Goal: Transaction & Acquisition: Purchase product/service

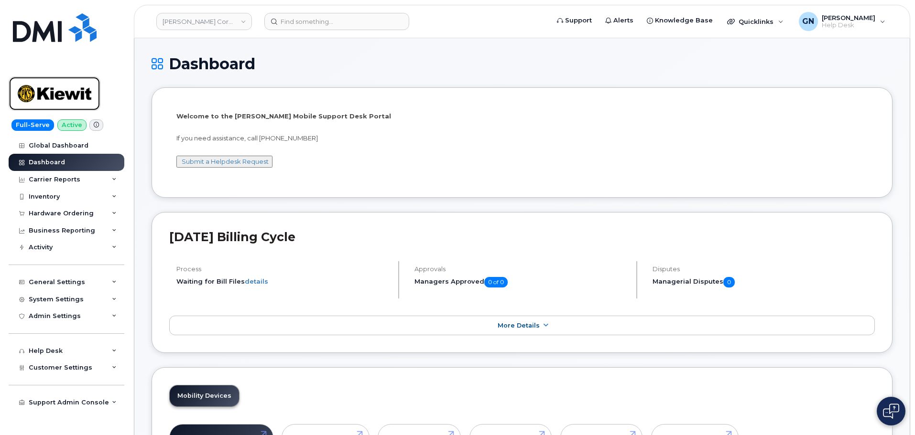
drag, startPoint x: 71, startPoint y: 100, endPoint x: 78, endPoint y: 117, distance: 18.4
click at [71, 99] on img at bounding box center [55, 94] width 74 height 28
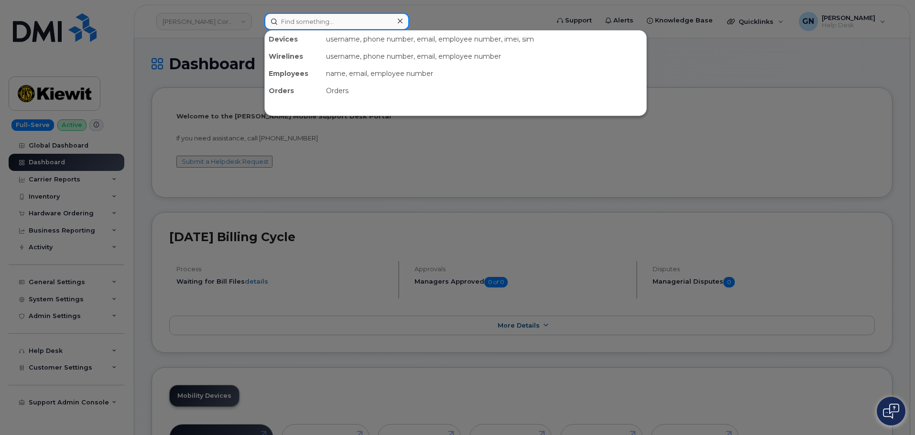
click at [304, 22] on input at bounding box center [336, 21] width 145 height 17
paste input "7202158798"
type input "7202158798"
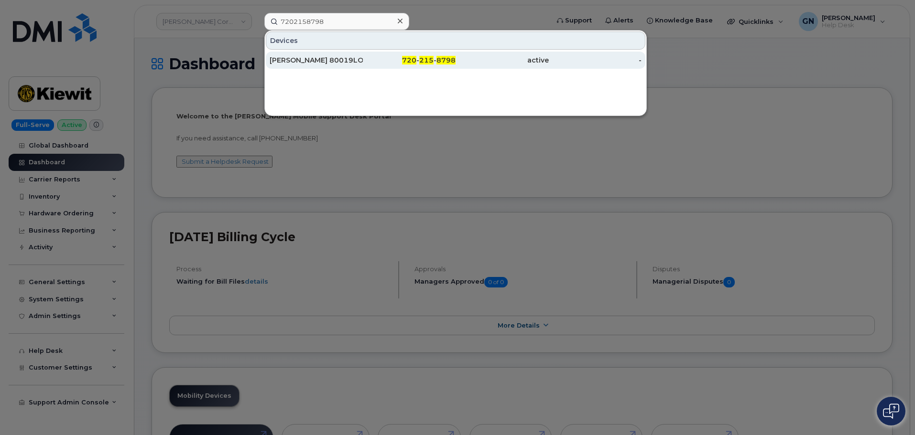
click at [353, 59] on div "PAXTON 80019LONGWELL" at bounding box center [316, 60] width 93 height 10
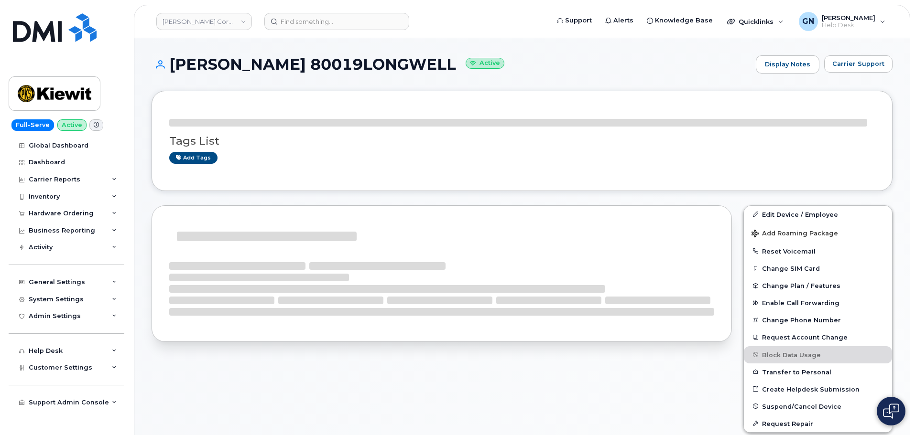
click at [206, 60] on h1 "[PERSON_NAME] 80019LONGWELL Active" at bounding box center [450, 64] width 599 height 17
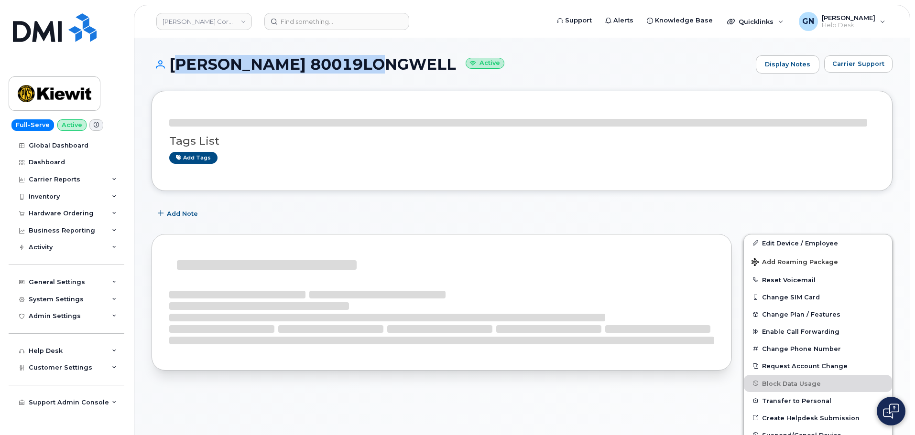
drag, startPoint x: 206, startPoint y: 60, endPoint x: 290, endPoint y: 67, distance: 83.9
click at [290, 67] on h1 "PAXTON 80019LONGWELL Active" at bounding box center [450, 64] width 599 height 17
copy h1 "PAXTON 80019LONGWELL"
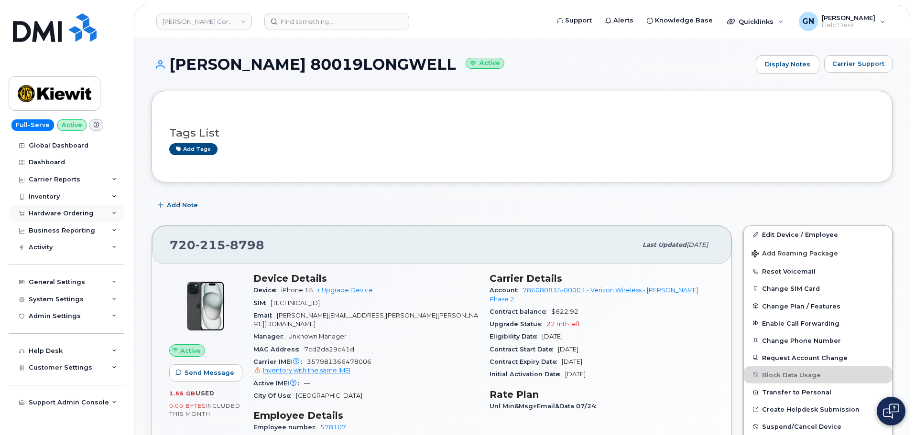
click at [55, 213] on div "Hardware Ordering" at bounding box center [61, 214] width 65 height 8
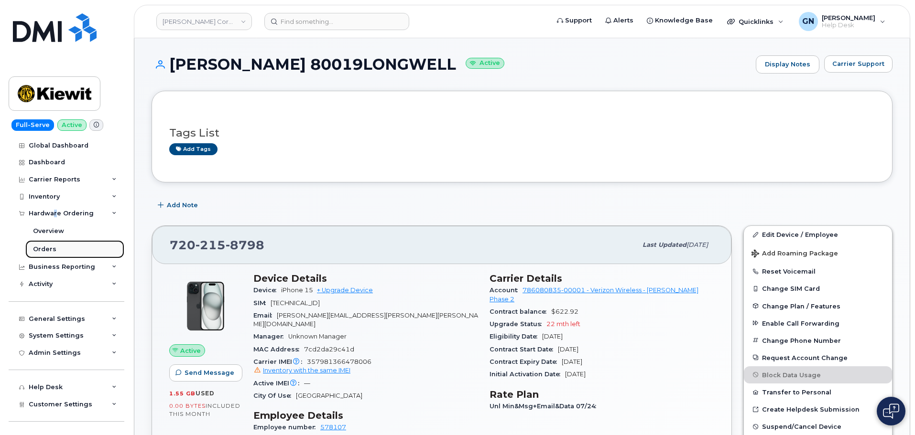
click at [54, 248] on div "Orders" at bounding box center [44, 249] width 23 height 9
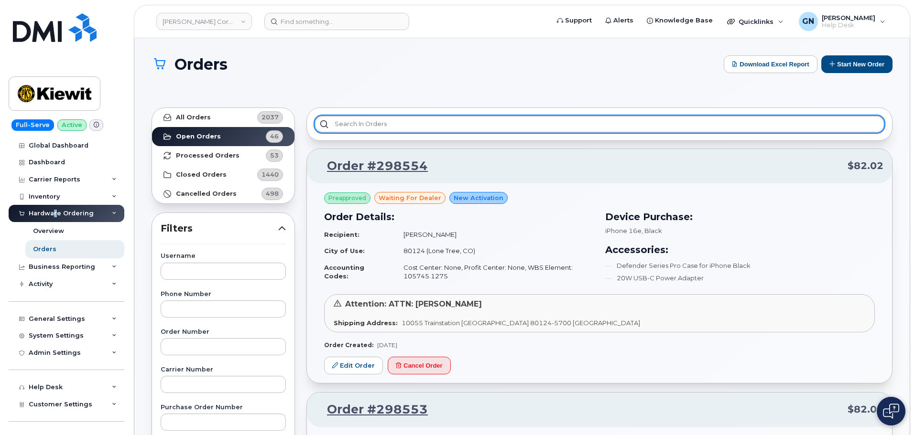
click at [346, 120] on input "text" at bounding box center [599, 124] width 570 height 17
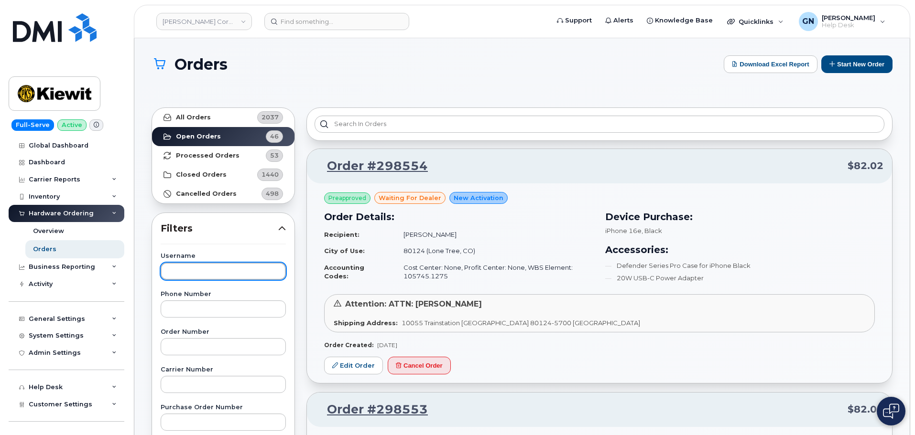
click at [185, 272] on input "text" at bounding box center [223, 271] width 125 height 17
paste input "Charles Sawyer"
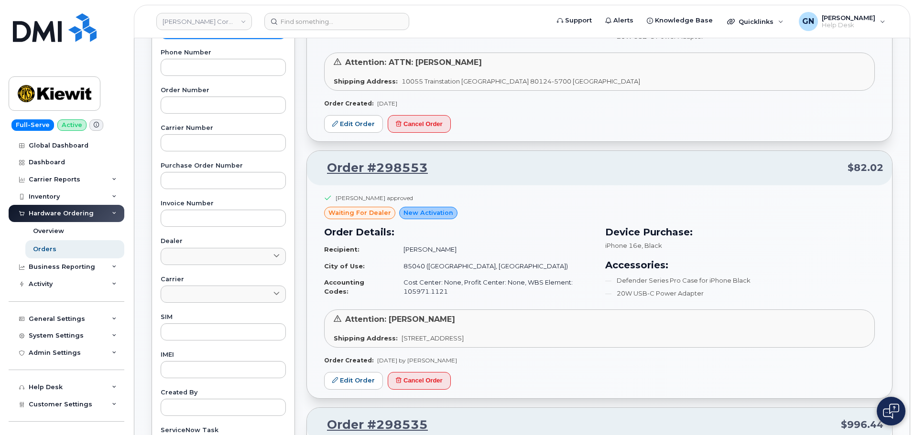
scroll to position [382, 0]
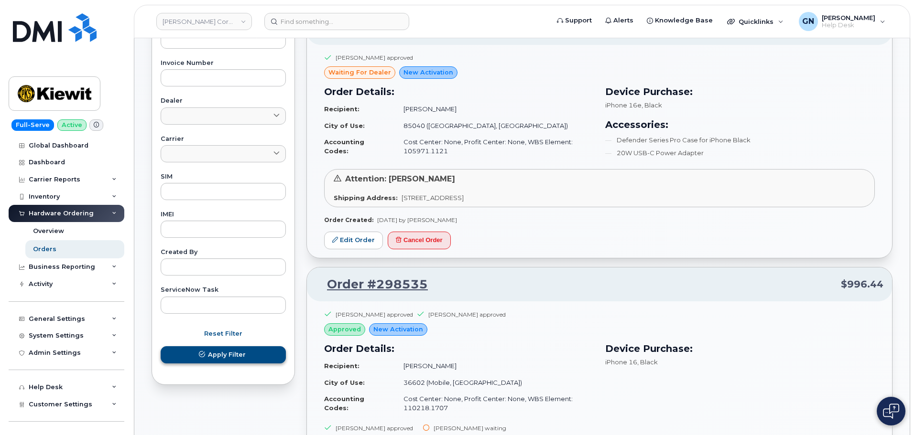
type input "Charles Sawyer"
click at [208, 354] on button "Apply Filter" at bounding box center [223, 354] width 125 height 17
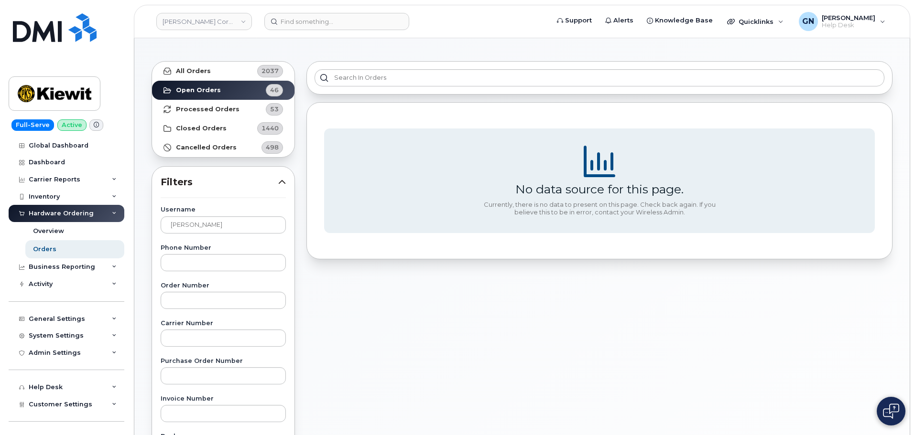
scroll to position [0, 0]
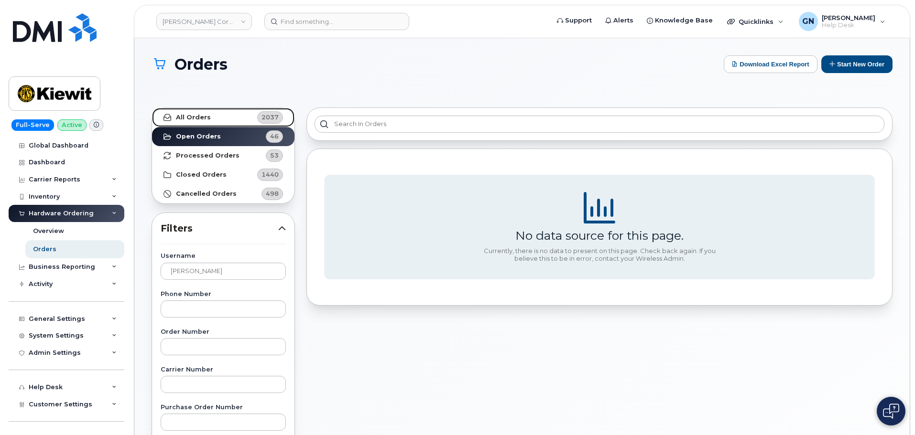
click at [238, 118] on link "All Orders 2037" at bounding box center [223, 117] width 142 height 19
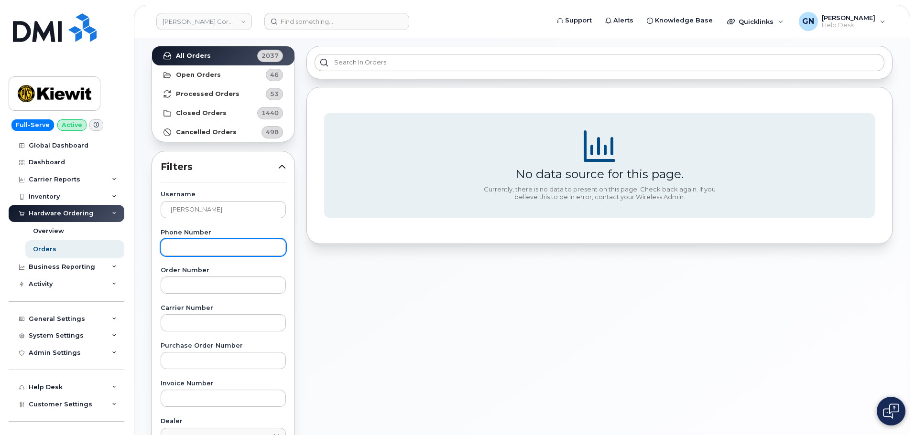
scroll to position [191, 0]
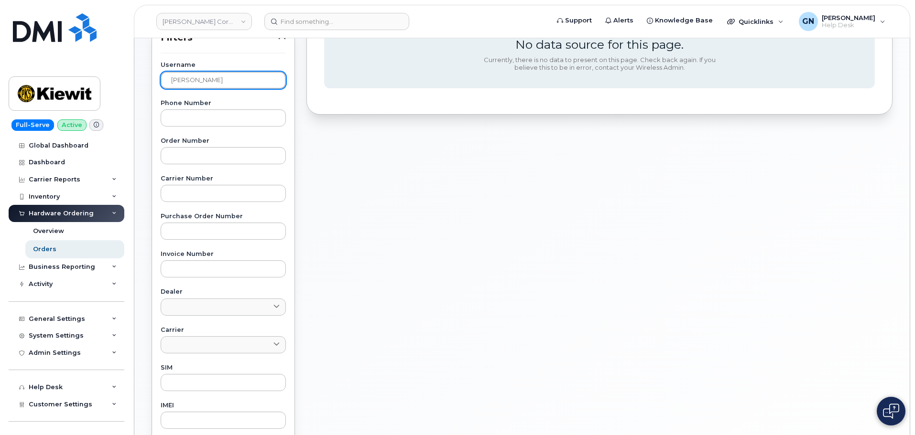
drag, startPoint x: 231, startPoint y: 82, endPoint x: 115, endPoint y: 75, distance: 116.4
click at [134, 75] on div "Kiewit Corporation Support Alerts Knowledge Base Quicklinks Suspend / Cancel De…" at bounding box center [521, 220] width 775 height 747
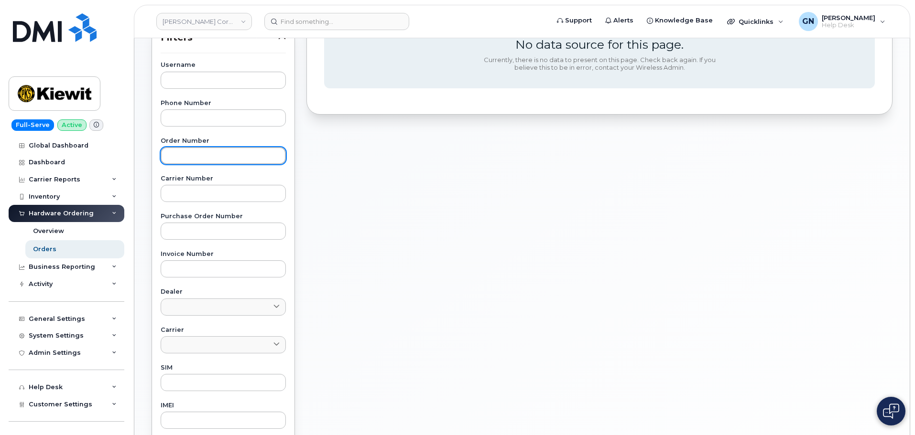
click at [186, 159] on input "text" at bounding box center [223, 155] width 125 height 17
paste input "296784"
type input "296784"
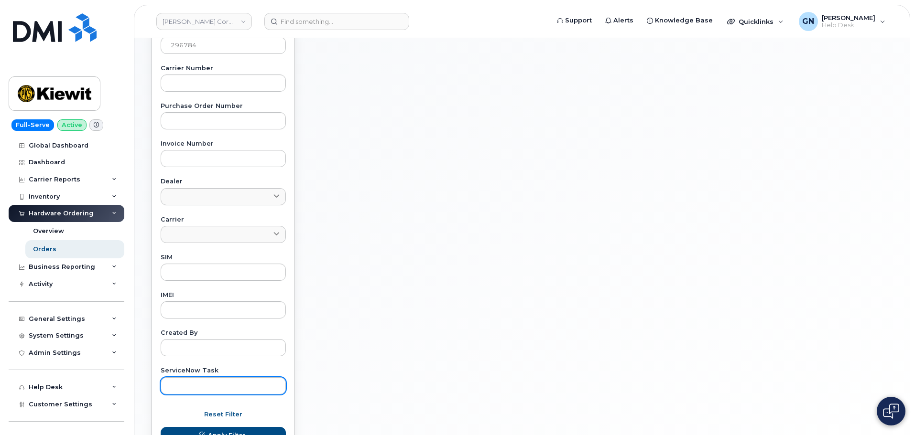
scroll to position [380, 0]
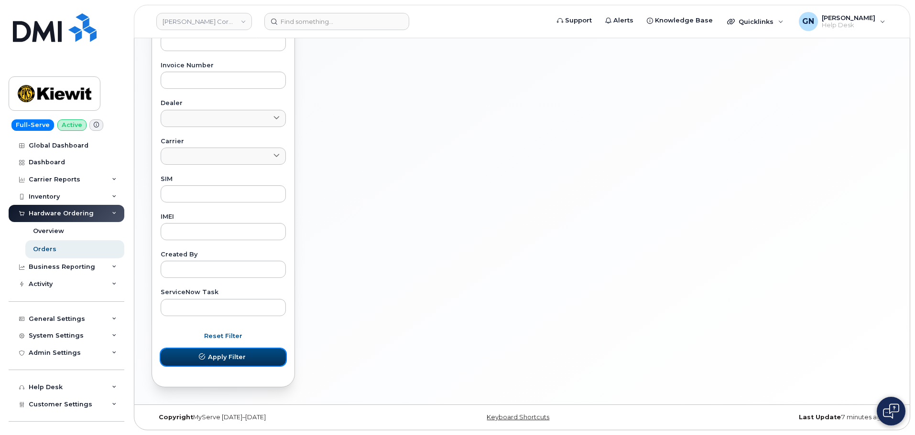
click at [196, 357] on button "Apply Filter" at bounding box center [223, 357] width 125 height 17
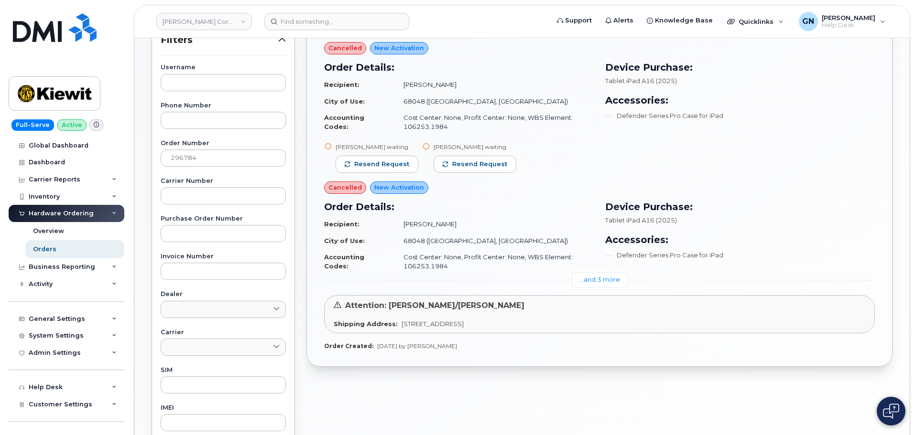
scroll to position [191, 0]
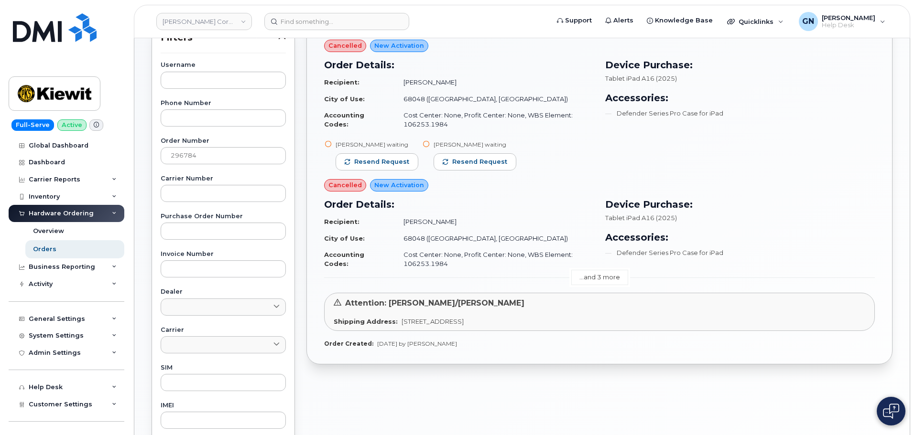
click at [589, 276] on link "...and 3 more" at bounding box center [599, 277] width 57 height 15
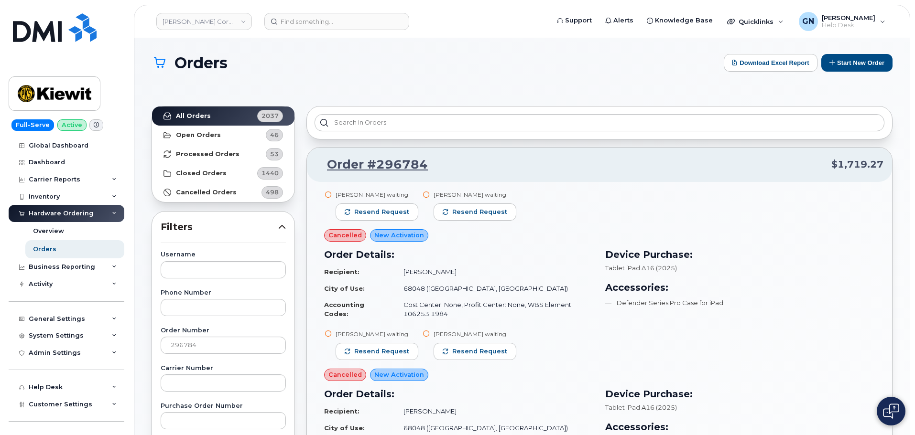
scroll to position [0, 0]
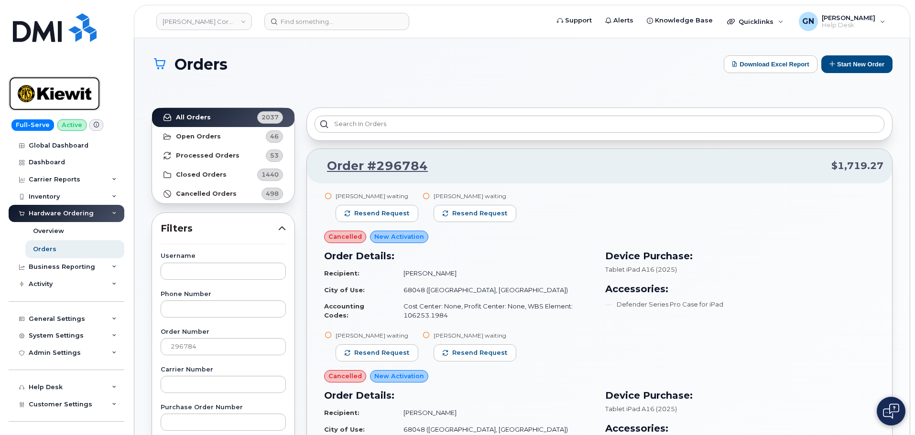
click at [73, 97] on img at bounding box center [55, 94] width 74 height 28
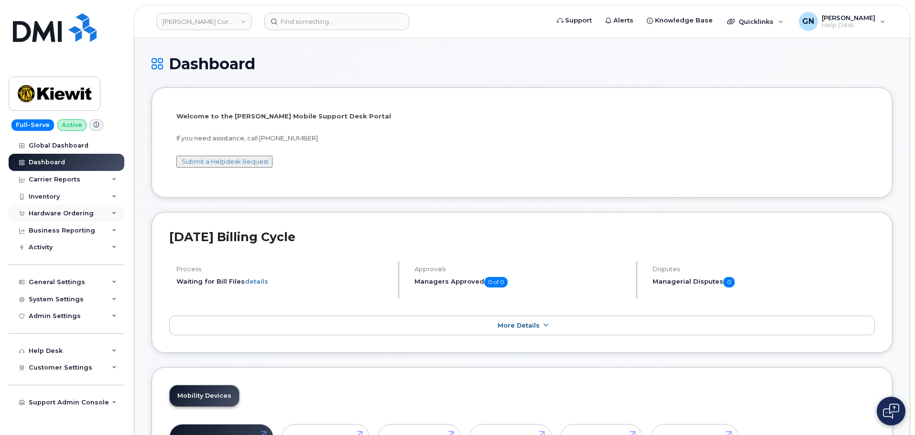
click at [73, 213] on div "Hardware Ordering" at bounding box center [61, 214] width 65 height 8
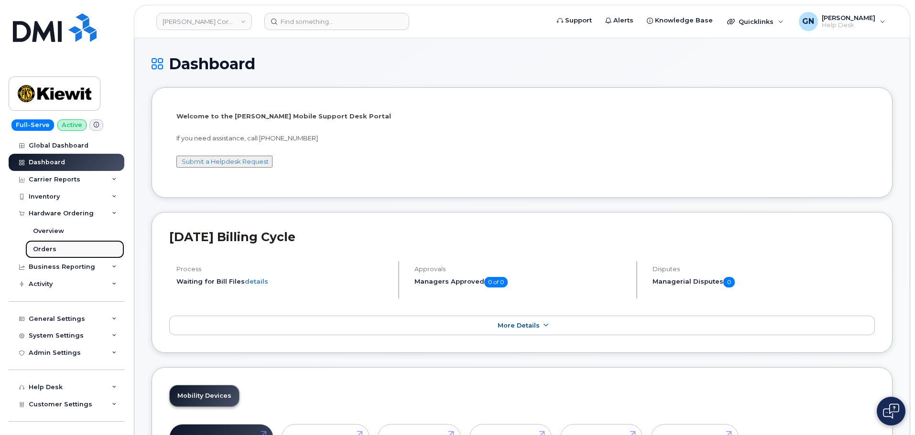
click at [54, 246] on div "Orders" at bounding box center [44, 249] width 23 height 9
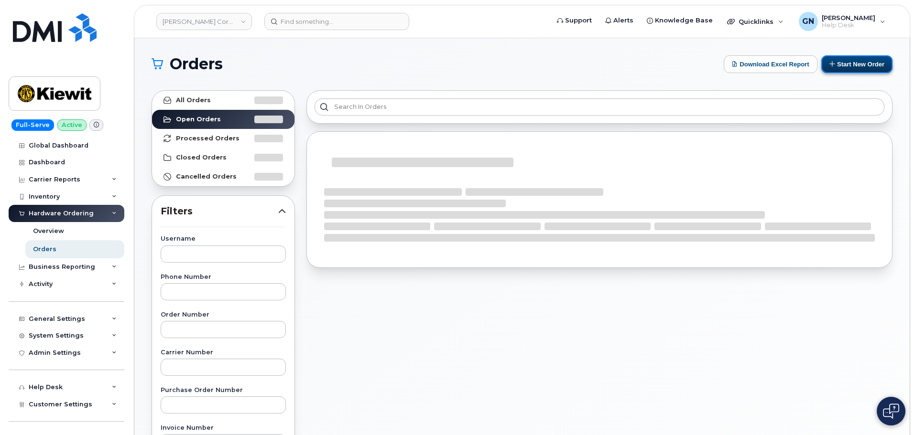
click at [863, 63] on button "Start New Order" at bounding box center [856, 64] width 71 height 18
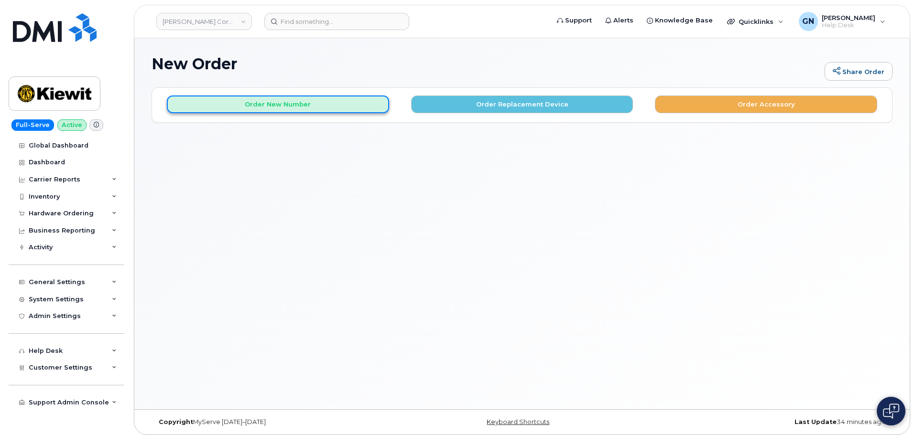
click at [269, 107] on button "Order New Number" at bounding box center [278, 105] width 222 height 18
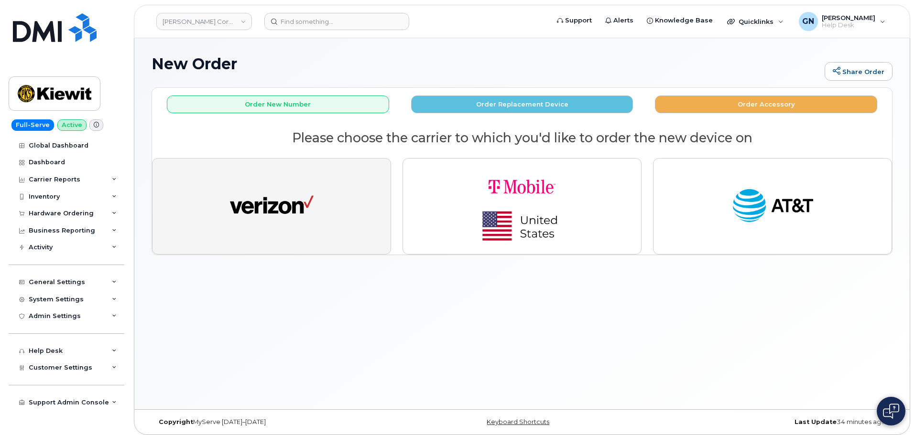
click at [301, 188] on img "button" at bounding box center [272, 206] width 84 height 43
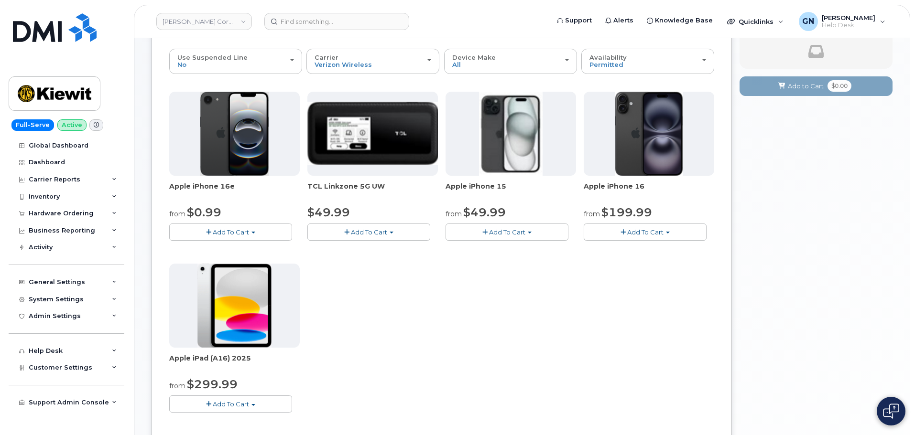
scroll to position [48, 0]
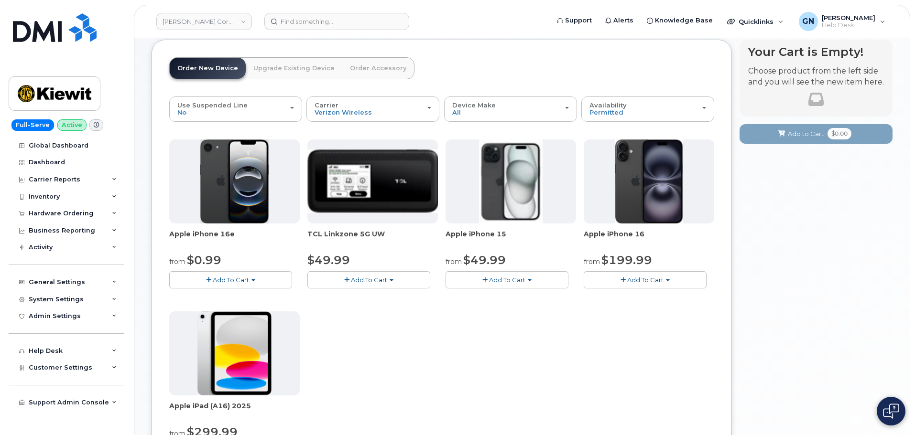
click at [493, 282] on span "Add To Cart" at bounding box center [507, 280] width 36 height 8
click at [502, 298] on link "$49.99 - 2 Year Activation (128GB)" at bounding box center [512, 298] width 128 height 12
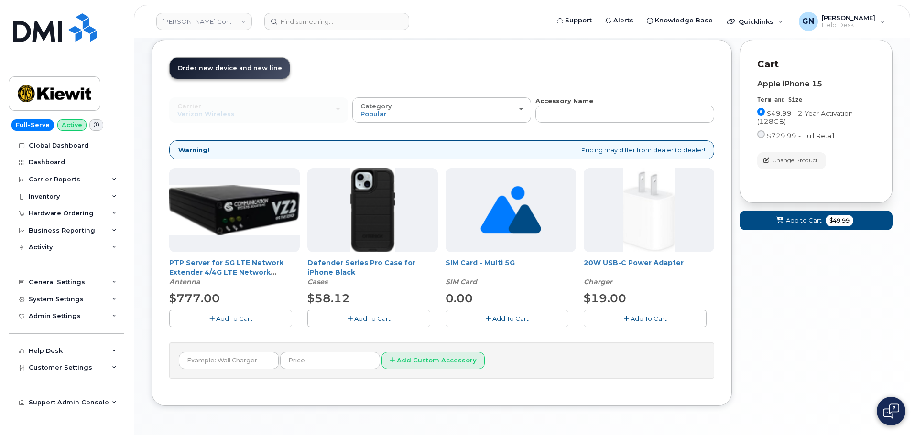
click at [384, 315] on span "Add To Cart" at bounding box center [372, 319] width 36 height 8
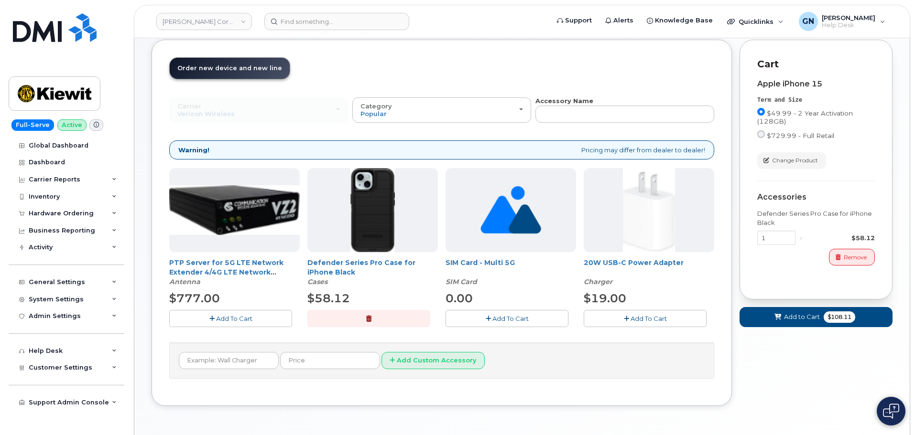
click at [635, 323] on button "Add To Cart" at bounding box center [645, 318] width 123 height 17
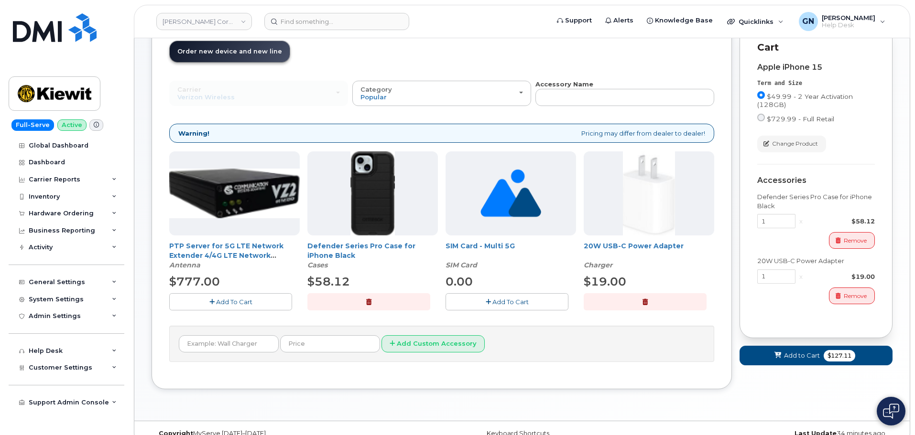
scroll to position [81, 0]
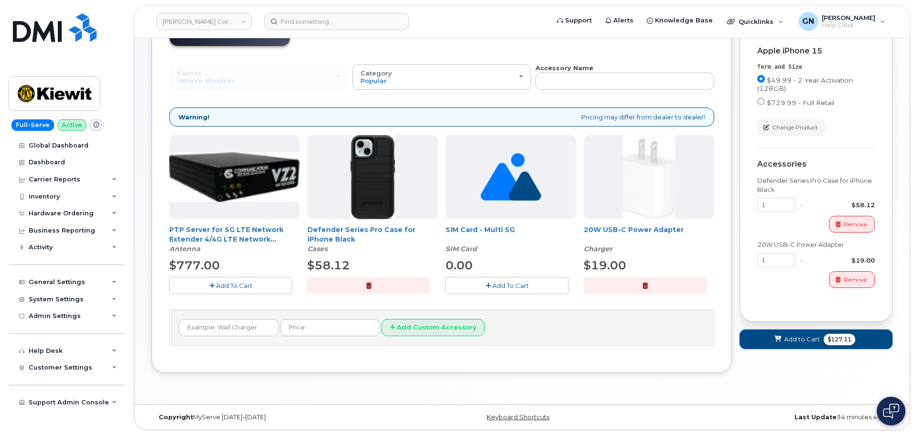
click at [796, 340] on span "Add to Cart" at bounding box center [802, 339] width 36 height 9
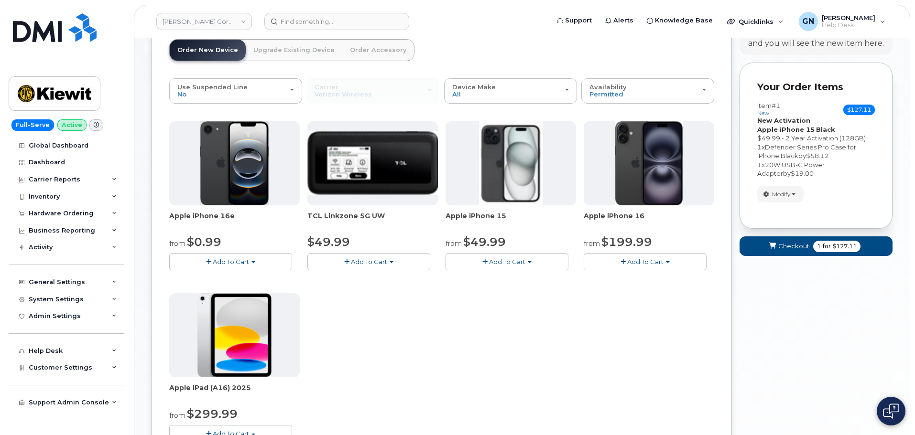
scroll to position [29, 0]
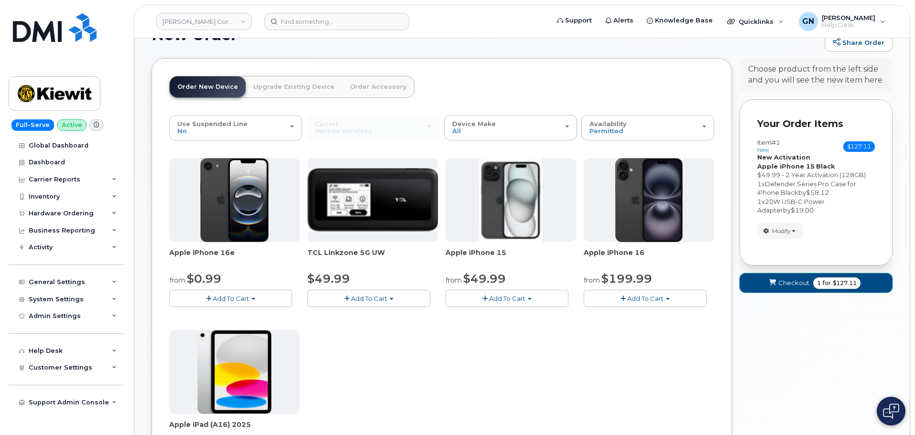
click at [789, 285] on span "Checkout" at bounding box center [793, 283] width 31 height 9
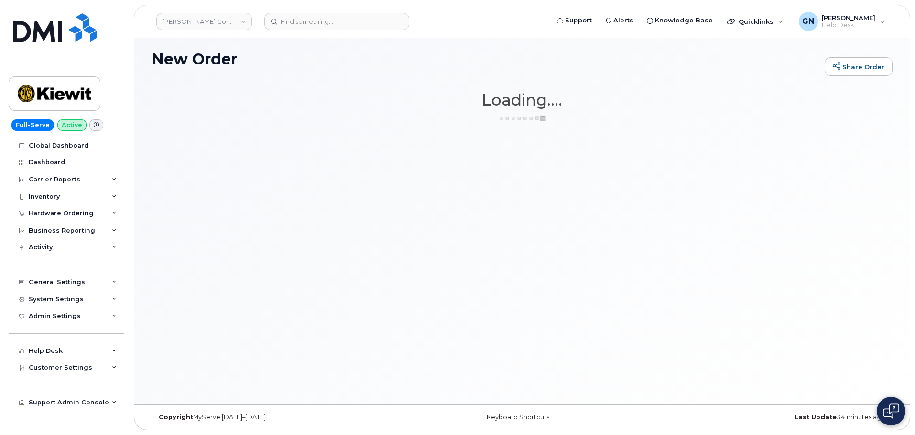
scroll to position [5, 0]
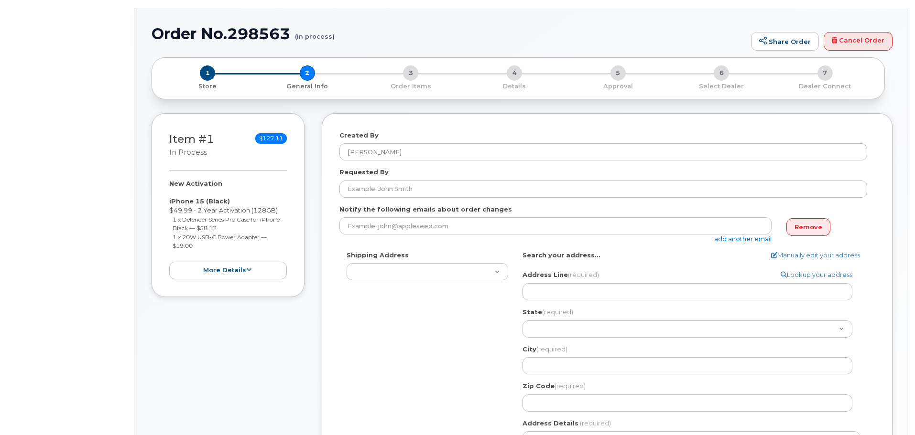
select select
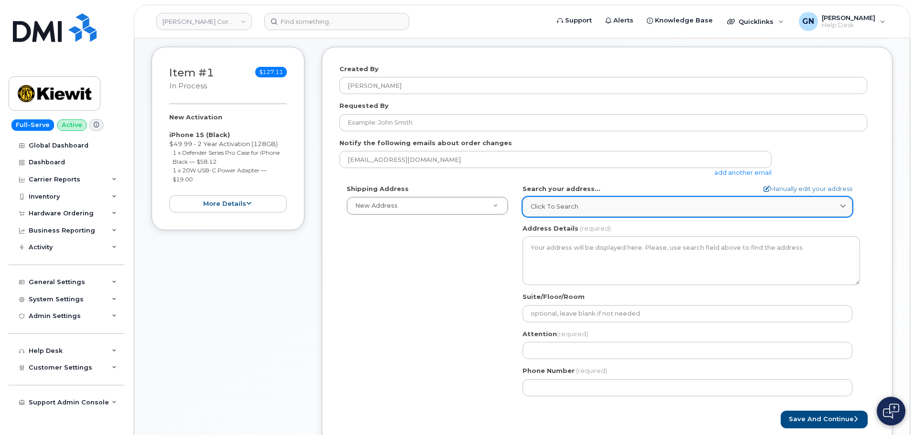
scroll to position [143, 0]
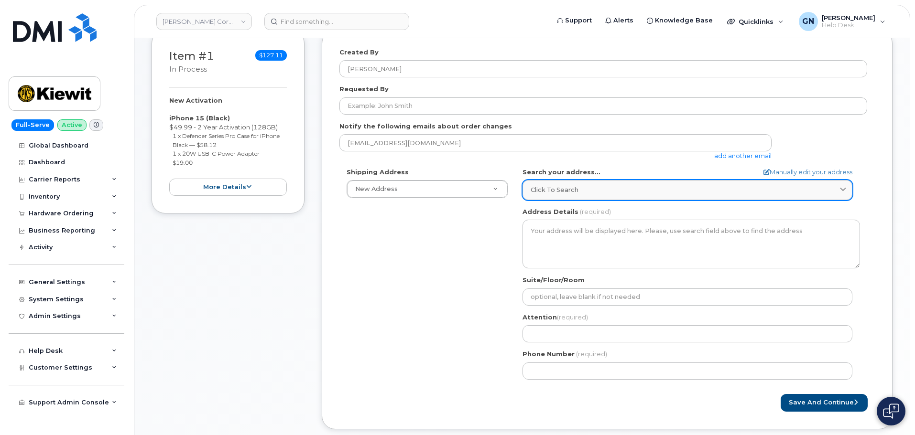
click at [591, 190] on div "Click to search" at bounding box center [687, 189] width 314 height 9
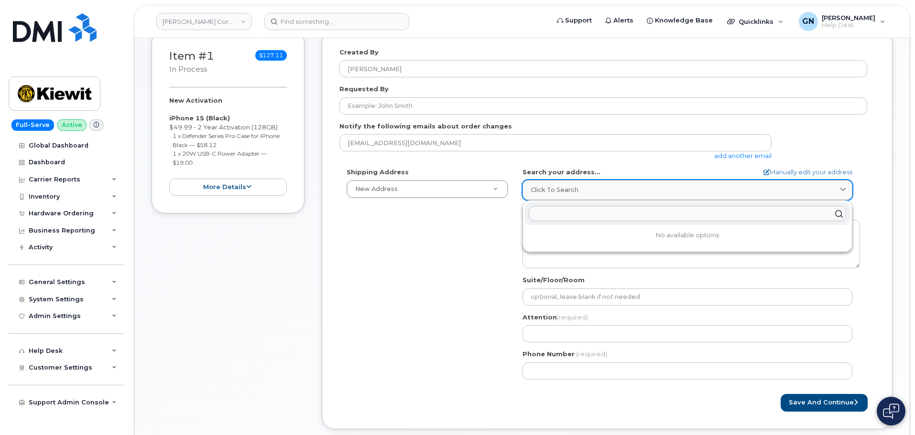
paste input "8000 Forbes Place Springfield VA 22151"
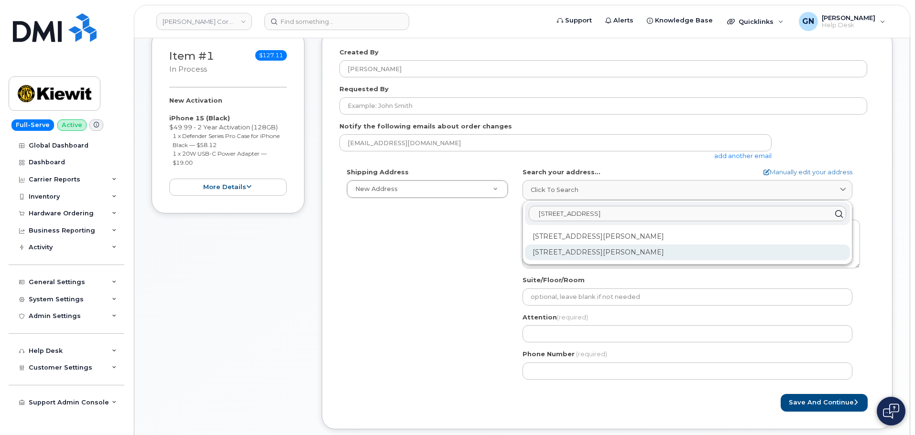
type input "8000 Forbes Place Springfield VA 22151"
drag, startPoint x: 655, startPoint y: 253, endPoint x: 652, endPoint y: 249, distance: 5.2
click at [653, 249] on div "8000 Forbes Pl Springfield VA 22151-2200" at bounding box center [687, 253] width 325 height 16
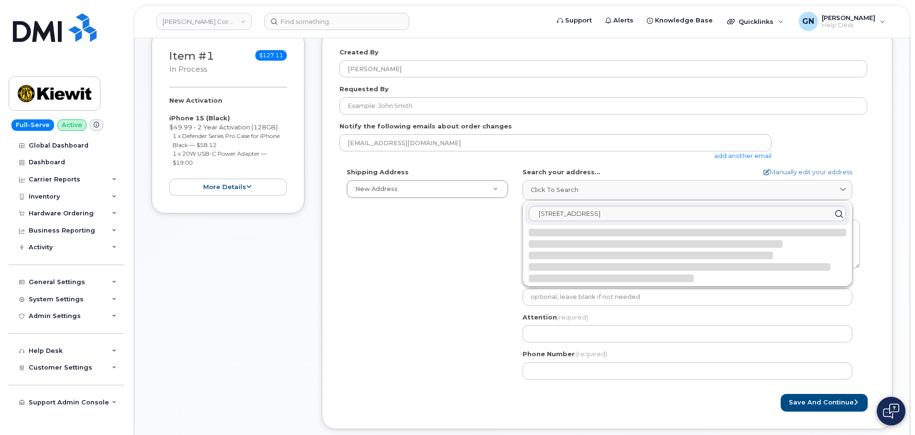
select select
type textarea "8000 Forbes Pl SPRINGFIELD VA 22151-2200 UNITED STATES"
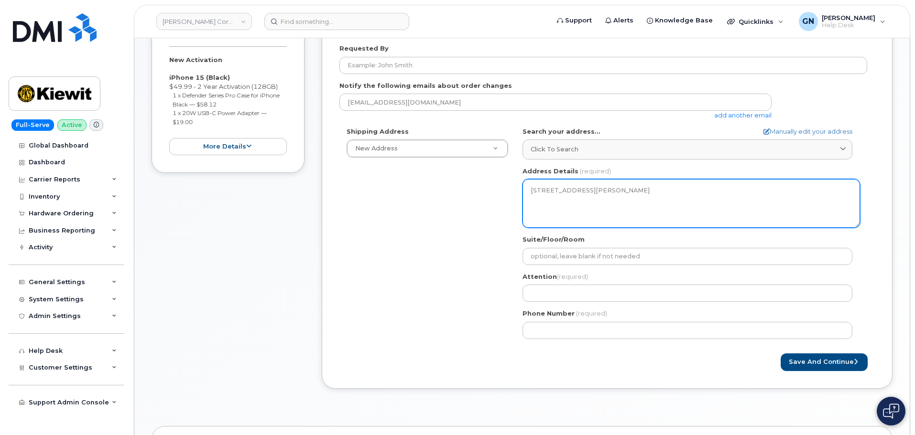
scroll to position [239, 0]
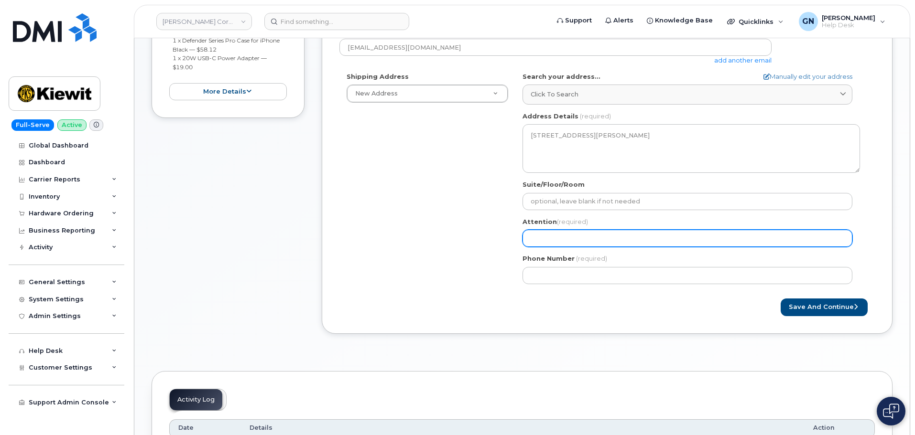
click at [600, 238] on input "Attention (required)" at bounding box center [687, 238] width 330 height 17
paste input "[PERSON_NAME]"
select select
type input "Patrick Johnson-Mayo"
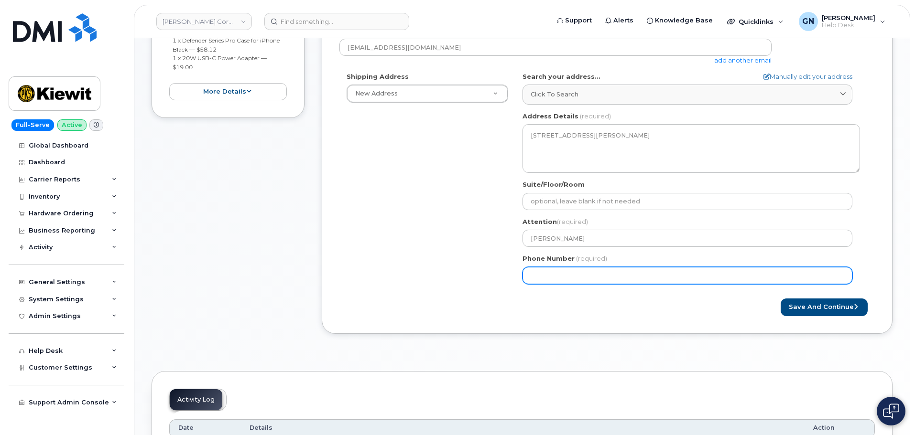
click at [682, 276] on input "Phone Number" at bounding box center [687, 275] width 330 height 17
paste input "4022389200"
select select
type input "4022389200"
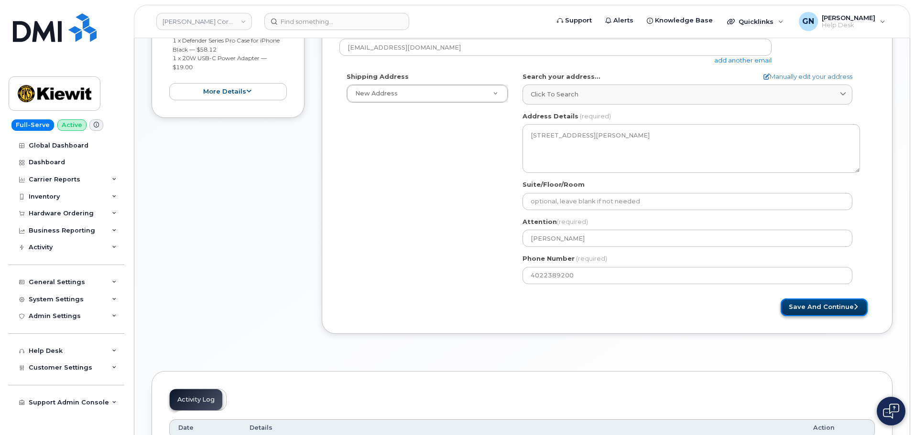
click at [805, 307] on button "Save and Continue" at bounding box center [823, 308] width 87 height 18
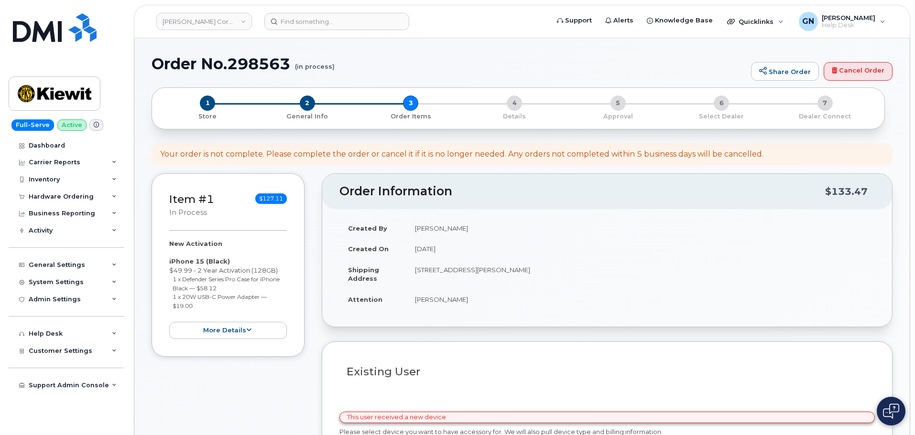
select select
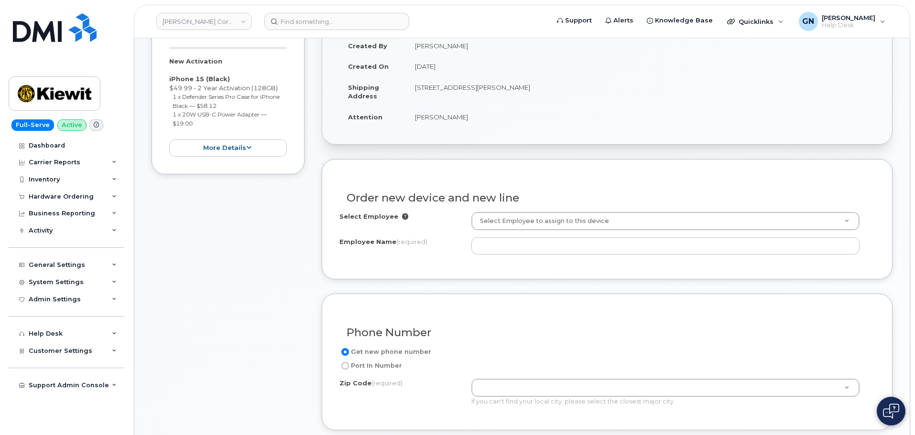
scroll to position [239, 0]
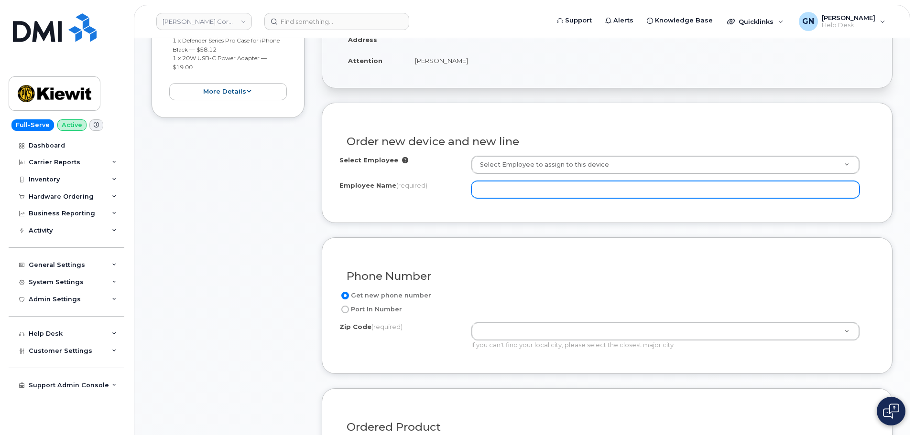
click at [519, 192] on input "Employee Name (required)" at bounding box center [665, 189] width 388 height 17
paste input "[PERSON_NAME]"
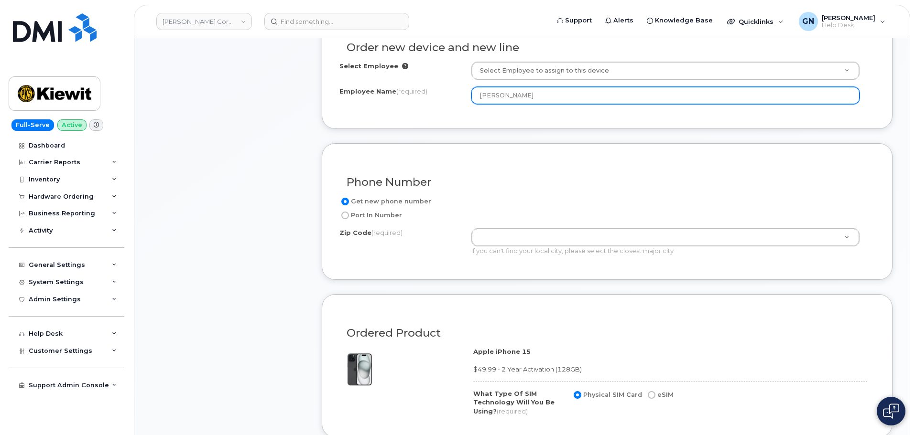
scroll to position [335, 0]
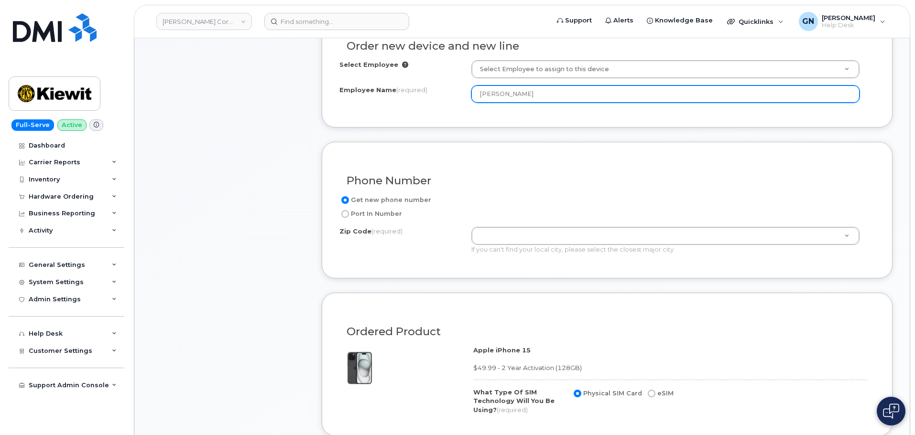
type input "[PERSON_NAME]"
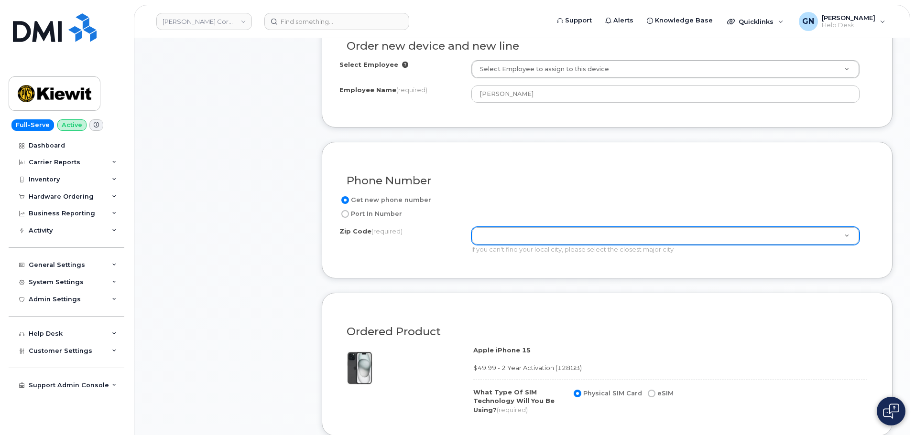
paste input "22151"
type input "22151"
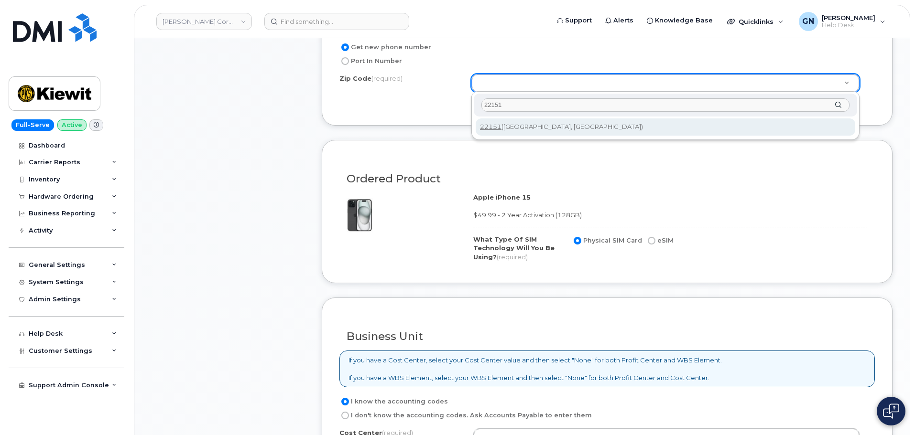
scroll to position [526, 0]
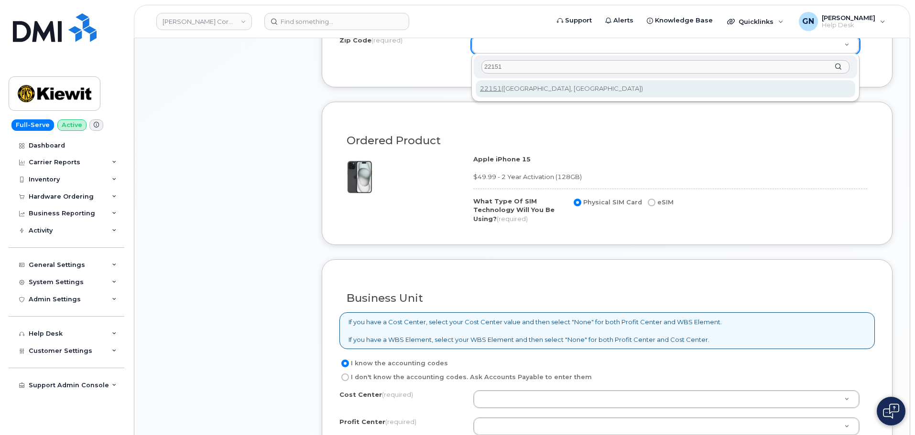
type input "22151"
type input "22151 (Springfield, VA)"
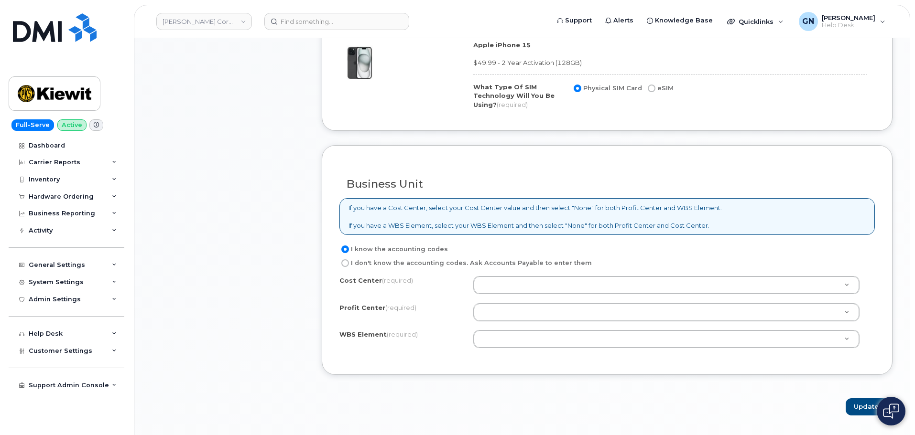
scroll to position [669, 0]
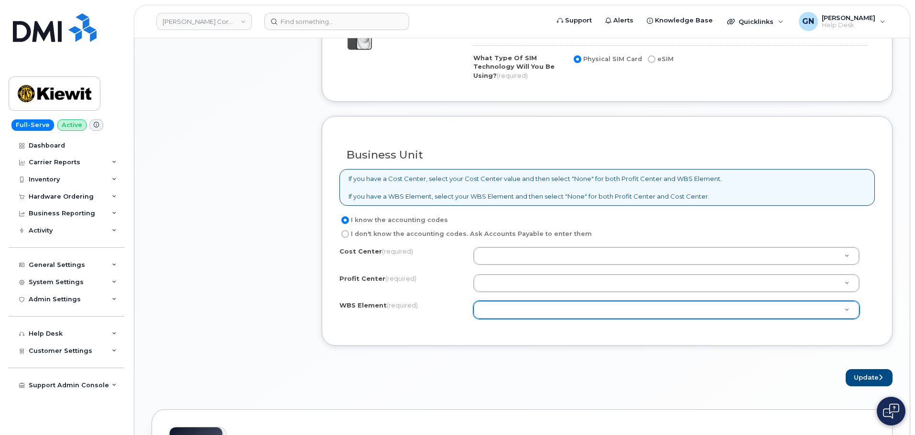
drag, startPoint x: 474, startPoint y: 315, endPoint x: 480, endPoint y: 312, distance: 7.5
click at [479, 314] on div at bounding box center [666, 310] width 386 height 18
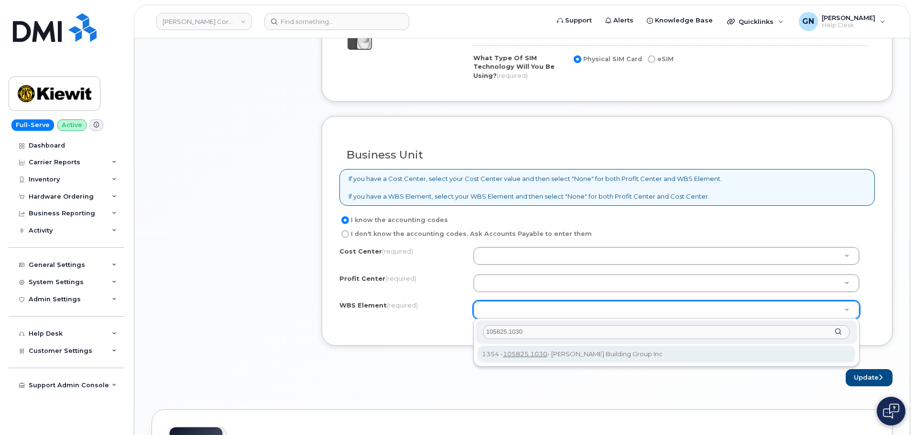
type input "105825.1030"
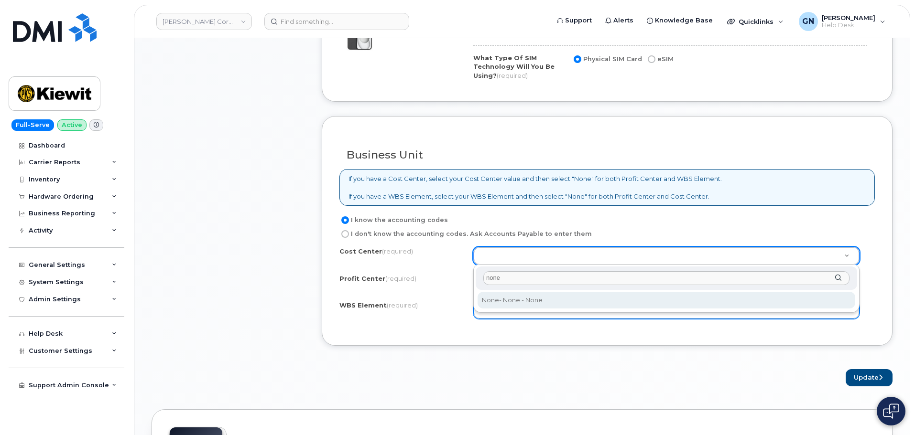
type input "none"
type input "None"
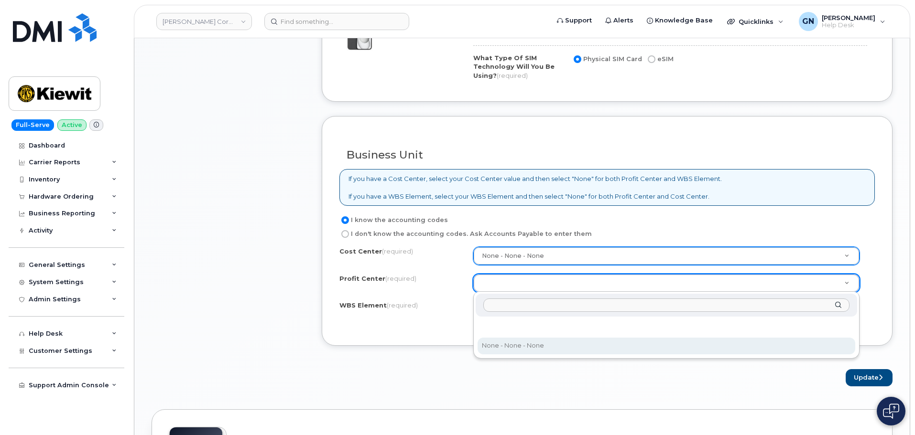
drag, startPoint x: 527, startPoint y: 350, endPoint x: 530, endPoint y: 345, distance: 6.1
select select "None"
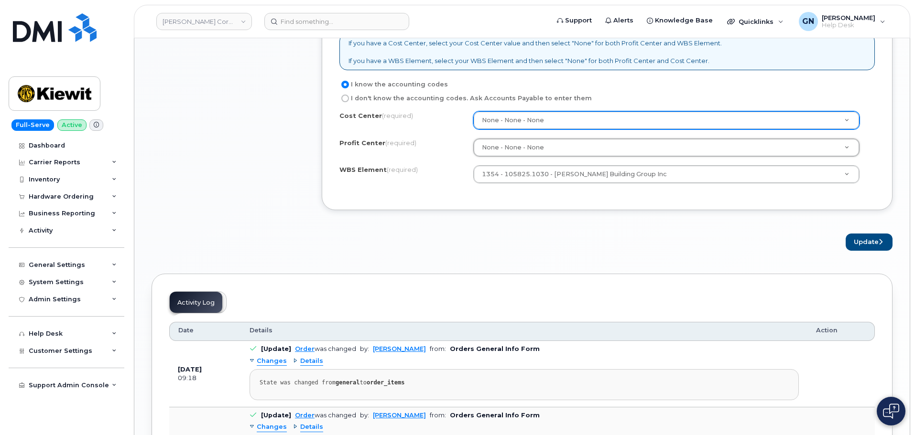
scroll to position [812, 0]
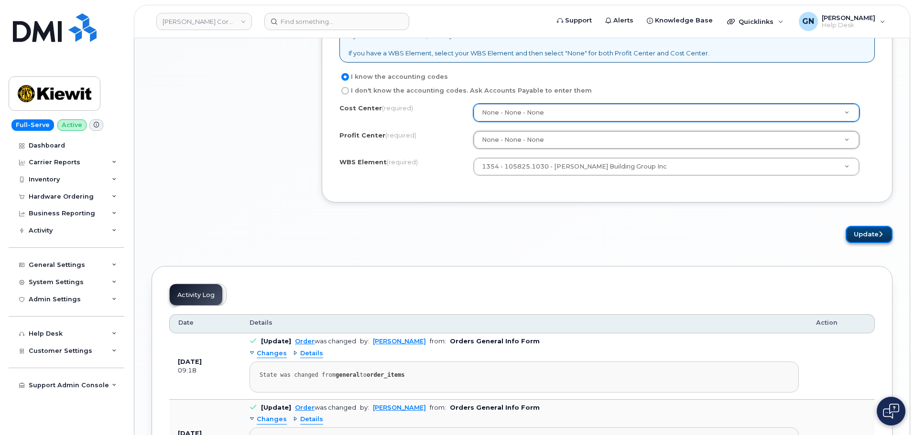
click at [864, 237] on button "Update" at bounding box center [868, 235] width 47 height 18
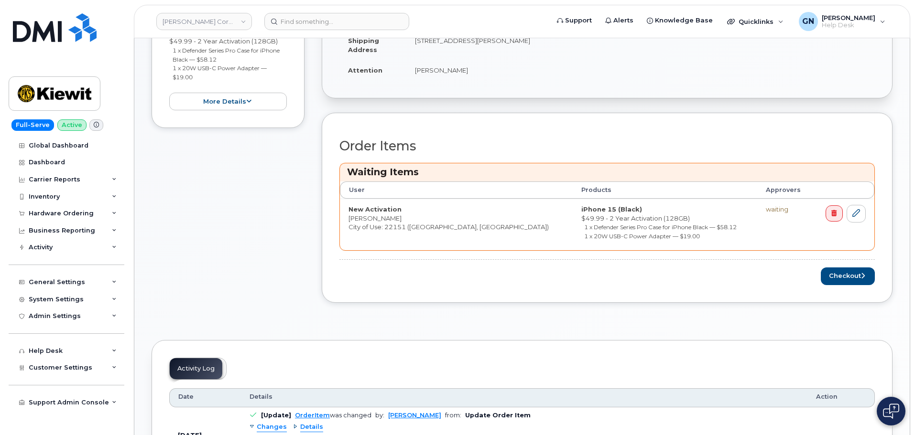
scroll to position [287, 0]
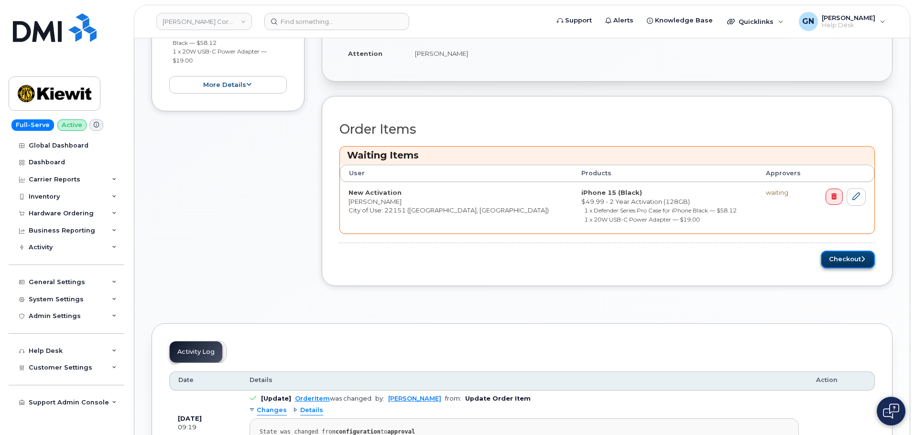
click at [850, 263] on button "Checkout" at bounding box center [848, 260] width 54 height 18
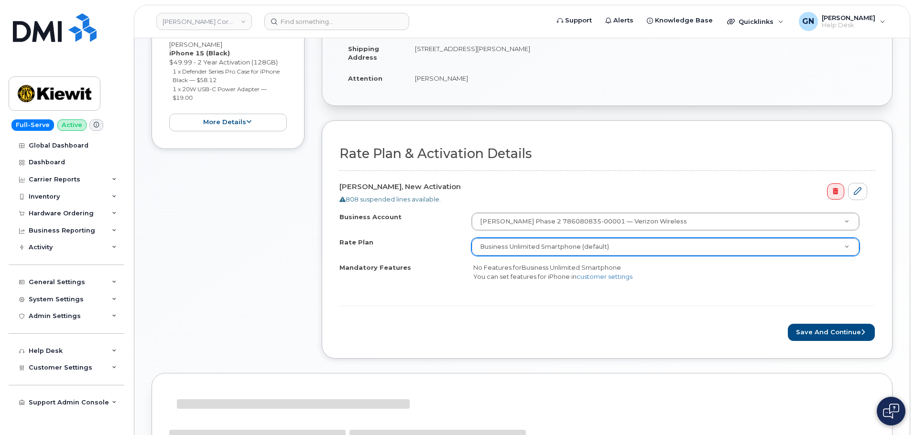
scroll to position [239, 0]
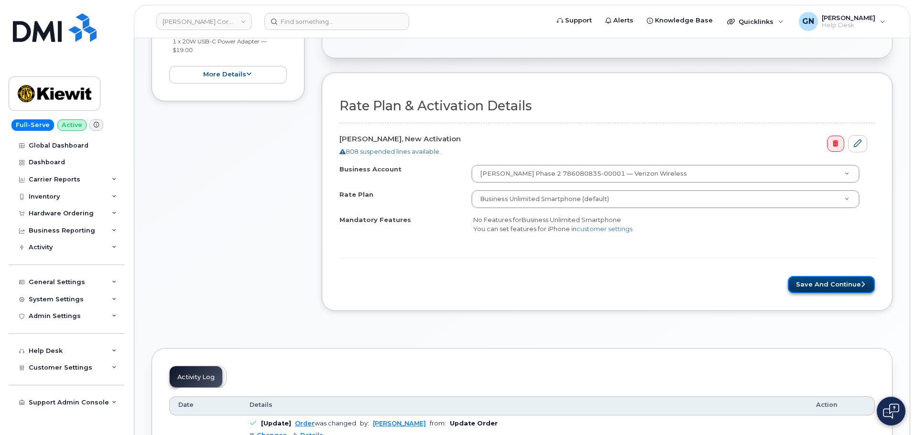
click at [811, 286] on button "Save and Continue" at bounding box center [831, 285] width 87 height 18
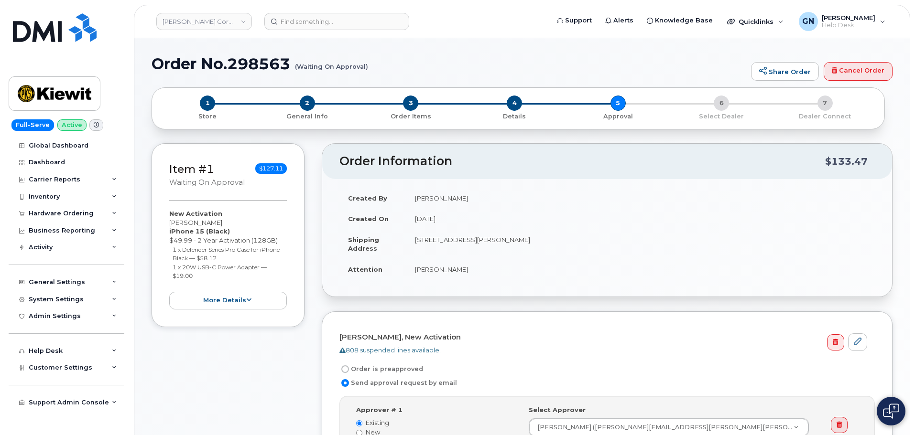
scroll to position [239, 0]
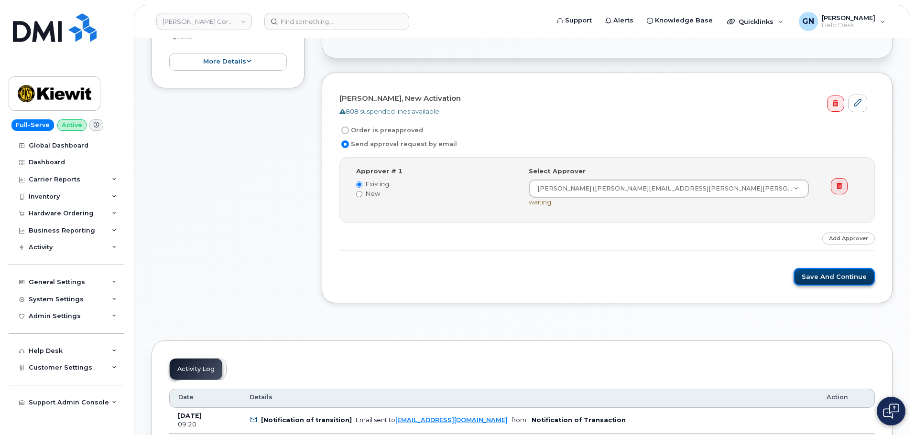
click at [830, 280] on button "Save and Continue" at bounding box center [833, 277] width 81 height 18
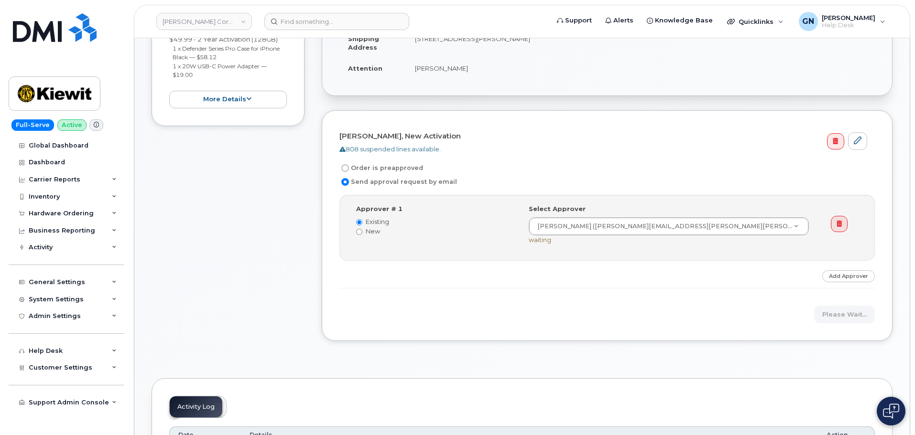
scroll to position [70, 0]
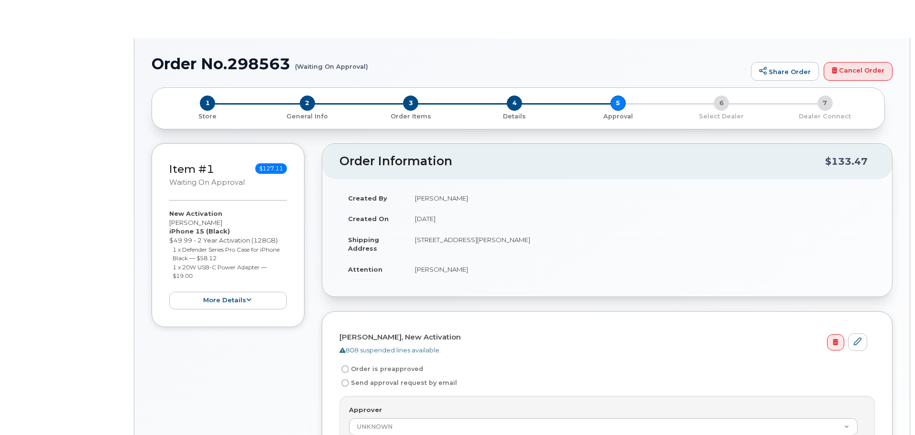
radio input "true"
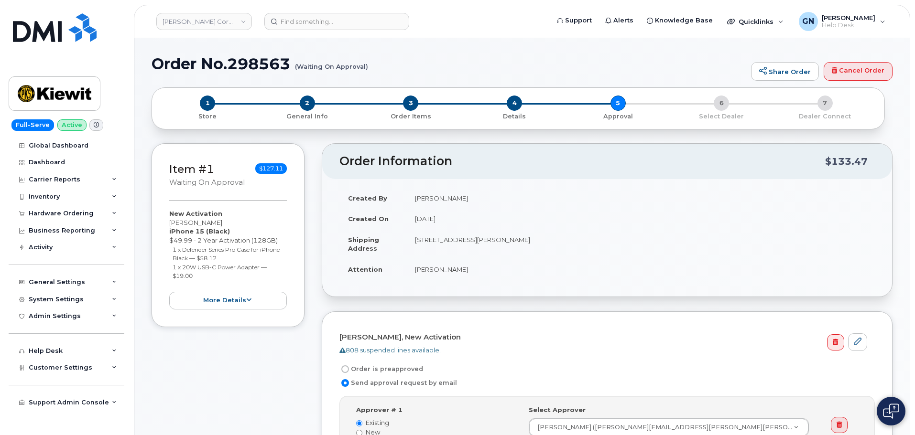
click at [184, 61] on h1 "Order No.298563 (Waiting On Approval)" at bounding box center [448, 63] width 595 height 17
drag, startPoint x: 184, startPoint y: 61, endPoint x: 235, endPoint y: 61, distance: 51.6
click at [235, 61] on h1 "Order No.298563 (Waiting On Approval)" at bounding box center [448, 63] width 595 height 17
copy h1 "Order No.298563"
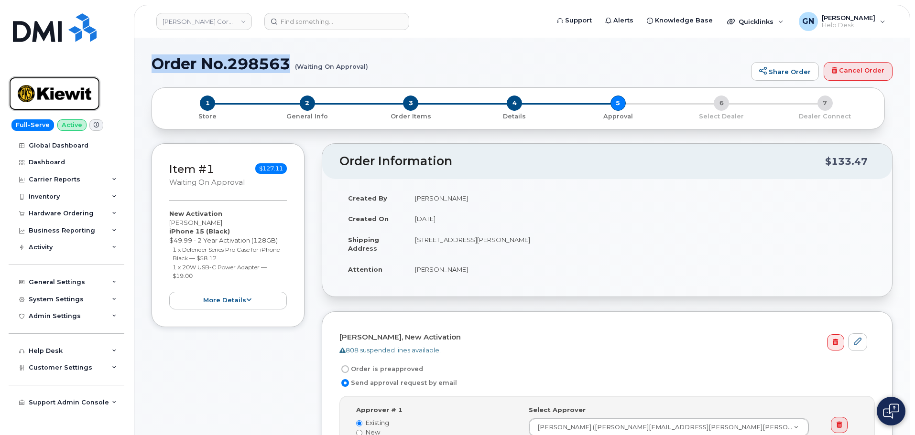
drag, startPoint x: 41, startPoint y: 95, endPoint x: 49, endPoint y: 113, distance: 19.9
click at [41, 95] on img at bounding box center [55, 94] width 74 height 28
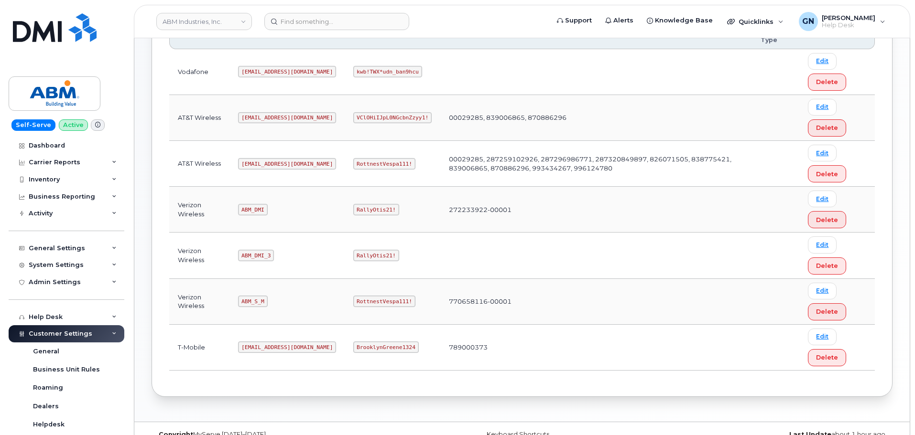
scroll to position [195, 0]
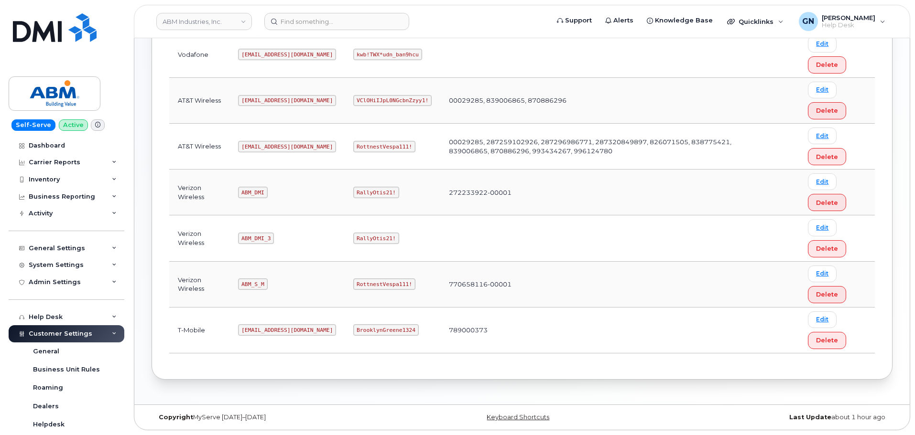
click at [257, 330] on code "[EMAIL_ADDRESS][DOMAIN_NAME]" at bounding box center [287, 330] width 98 height 11
click at [257, 329] on code "[EMAIL_ADDRESS][DOMAIN_NAME]" at bounding box center [287, 330] width 98 height 11
click at [258, 329] on code "[EMAIL_ADDRESS][DOMAIN_NAME]" at bounding box center [287, 330] width 98 height 11
click at [257, 328] on code "[EMAIL_ADDRESS][DOMAIN_NAME]" at bounding box center [287, 330] width 98 height 11
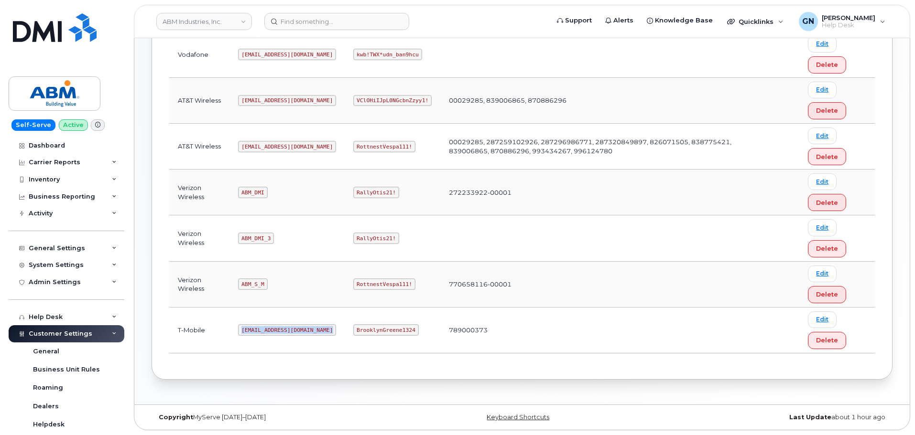
click at [257, 328] on code "[EMAIL_ADDRESS][DOMAIN_NAME]" at bounding box center [287, 330] width 98 height 11
copy code "[EMAIL_ADDRESS][DOMAIN_NAME]"
click at [353, 330] on code "BrooklynGreene1324" at bounding box center [385, 330] width 65 height 11
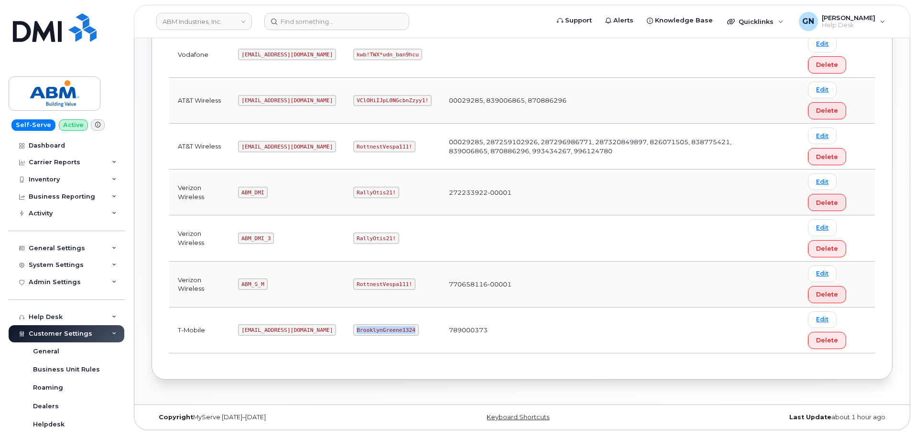
copy code "BrooklynGreene1324"
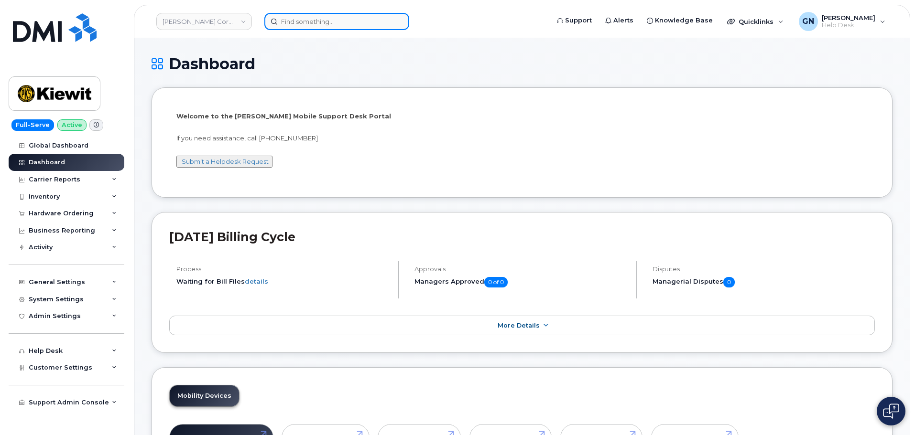
click at [333, 23] on input at bounding box center [336, 21] width 145 height 17
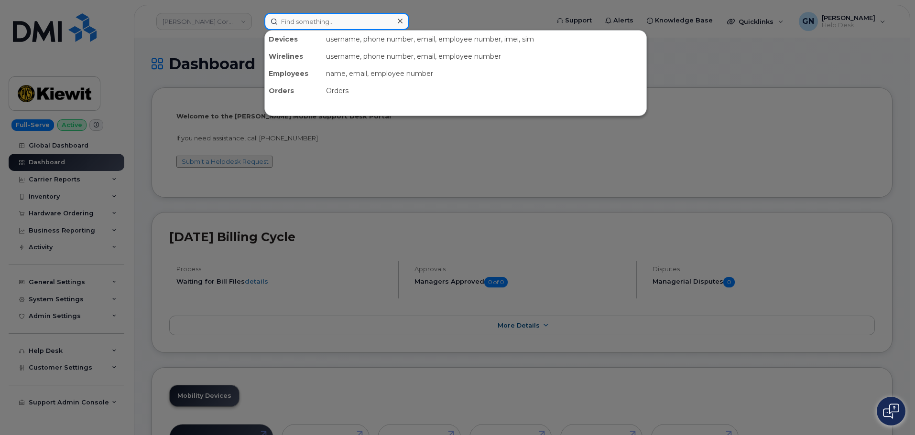
paste input "2509107540"
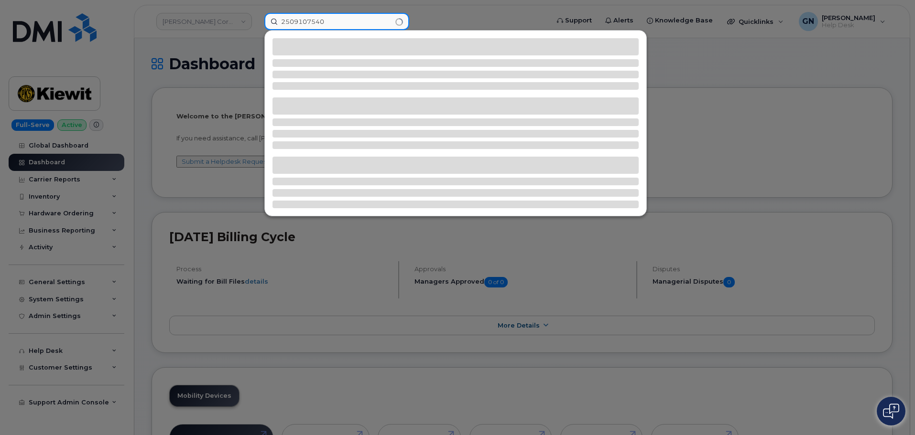
type input "2509107540"
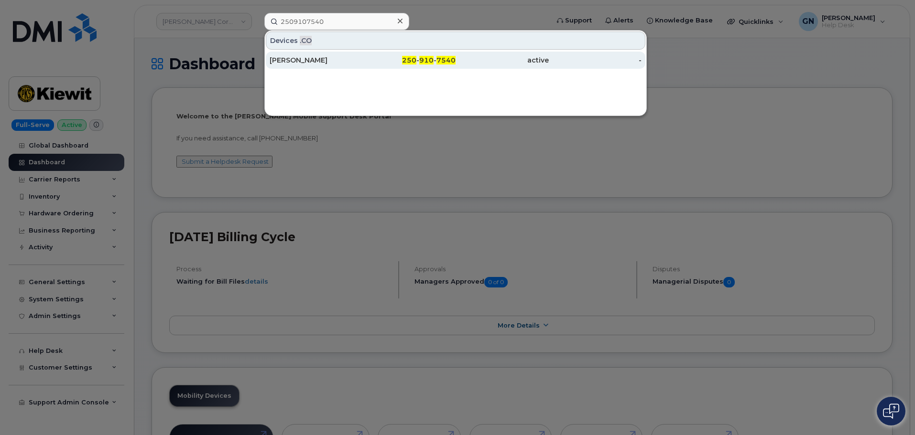
click at [362, 59] on div "Kevin Alessio" at bounding box center [316, 60] width 93 height 10
